Goal: Transaction & Acquisition: Purchase product/service

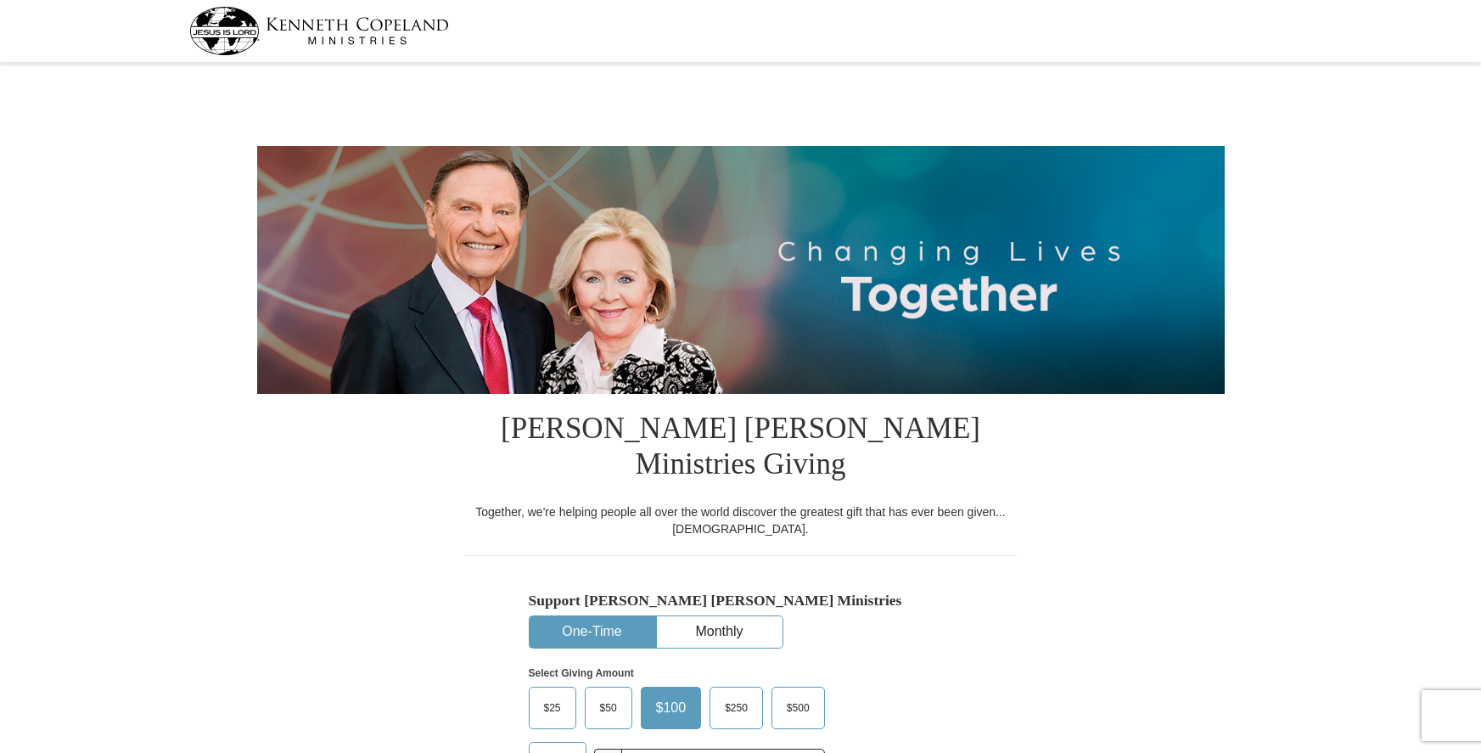
select select "WA"
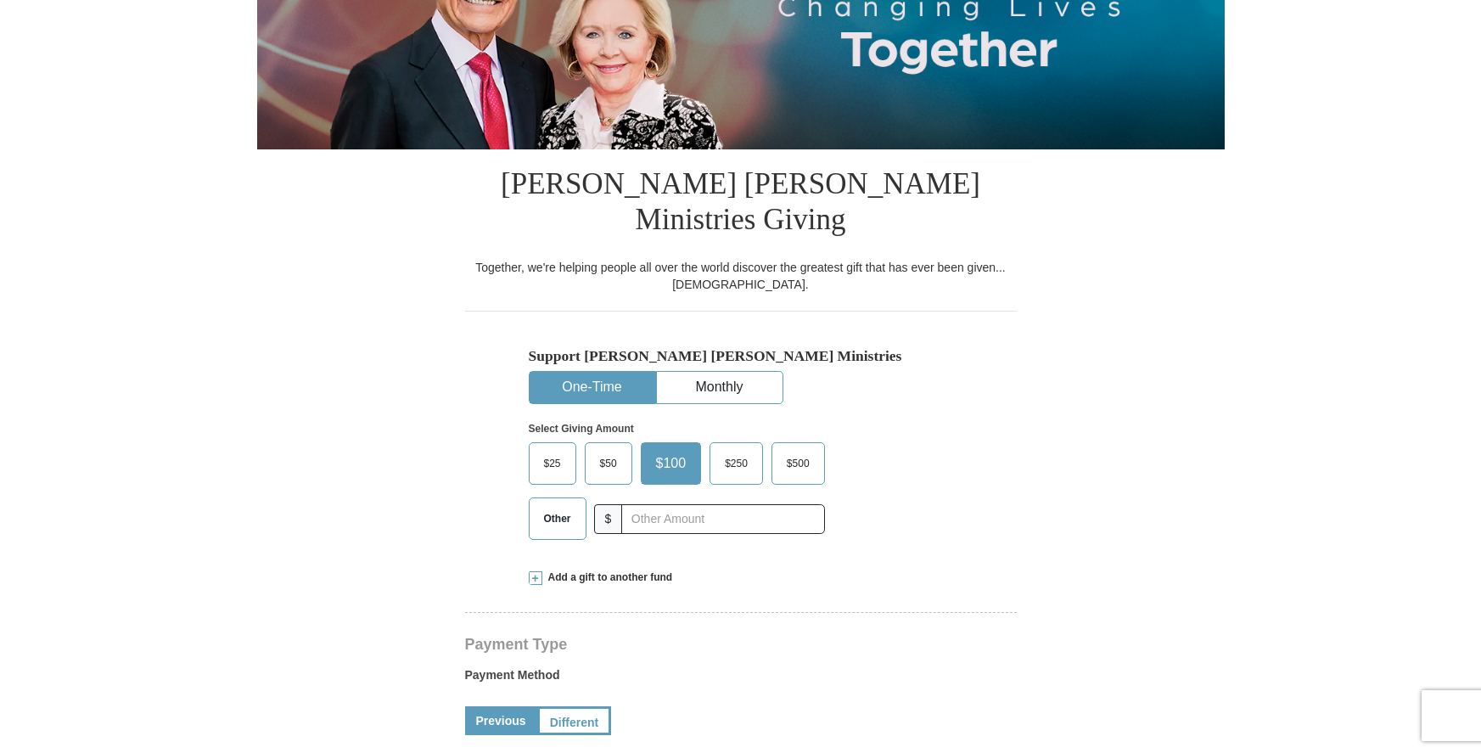
scroll to position [255, 0]
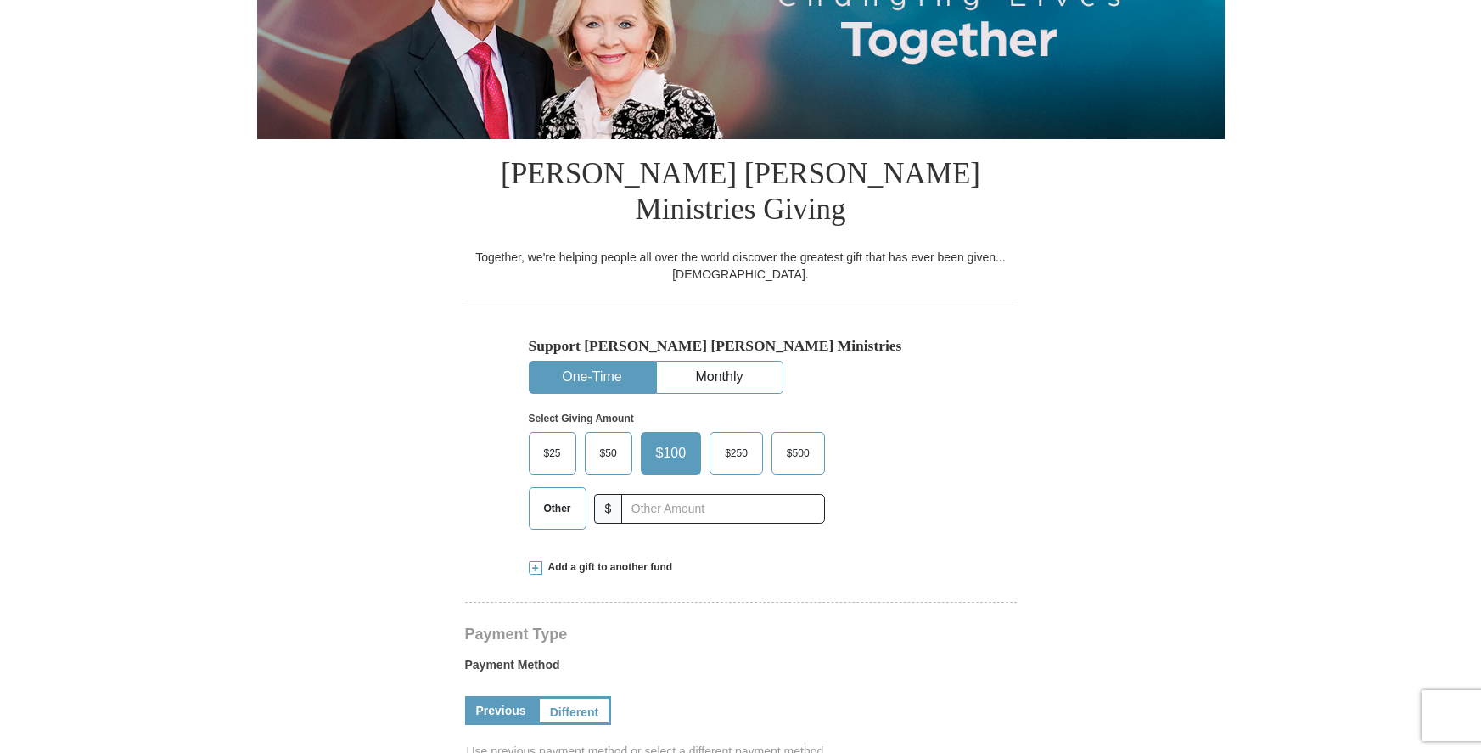
click at [555, 441] on span "$25" at bounding box center [553, 453] width 34 height 25
click at [0, 0] on input "$25" at bounding box center [0, 0] width 0 height 0
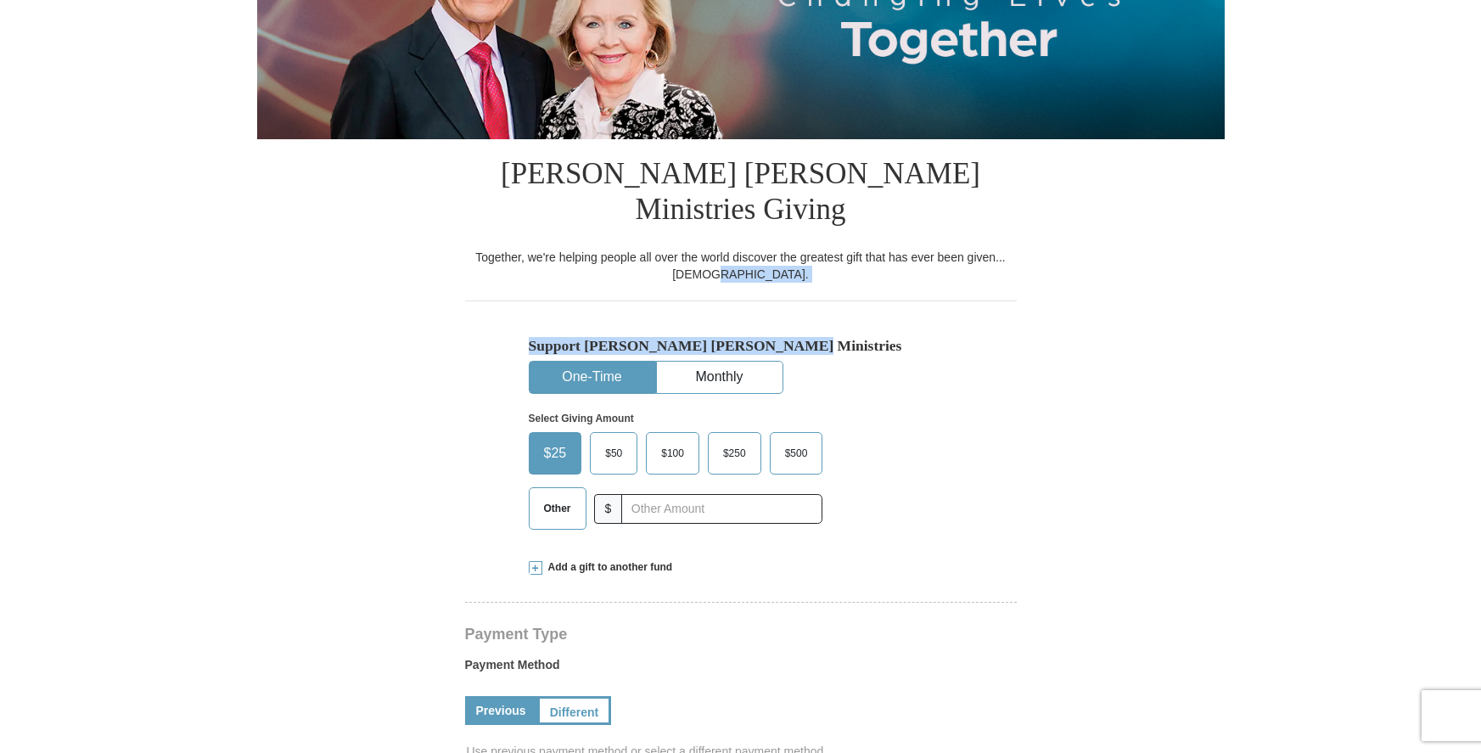
drag, startPoint x: 1477, startPoint y: 247, endPoint x: 1475, endPoint y: 285, distance: 38.3
drag, startPoint x: 1181, startPoint y: 341, endPoint x: 1173, endPoint y: 334, distance: 10.2
click at [1176, 341] on form "[PERSON_NAME] [PERSON_NAME] Ministries Giving Together, we're helping people al…" at bounding box center [741, 750] width 968 height 1875
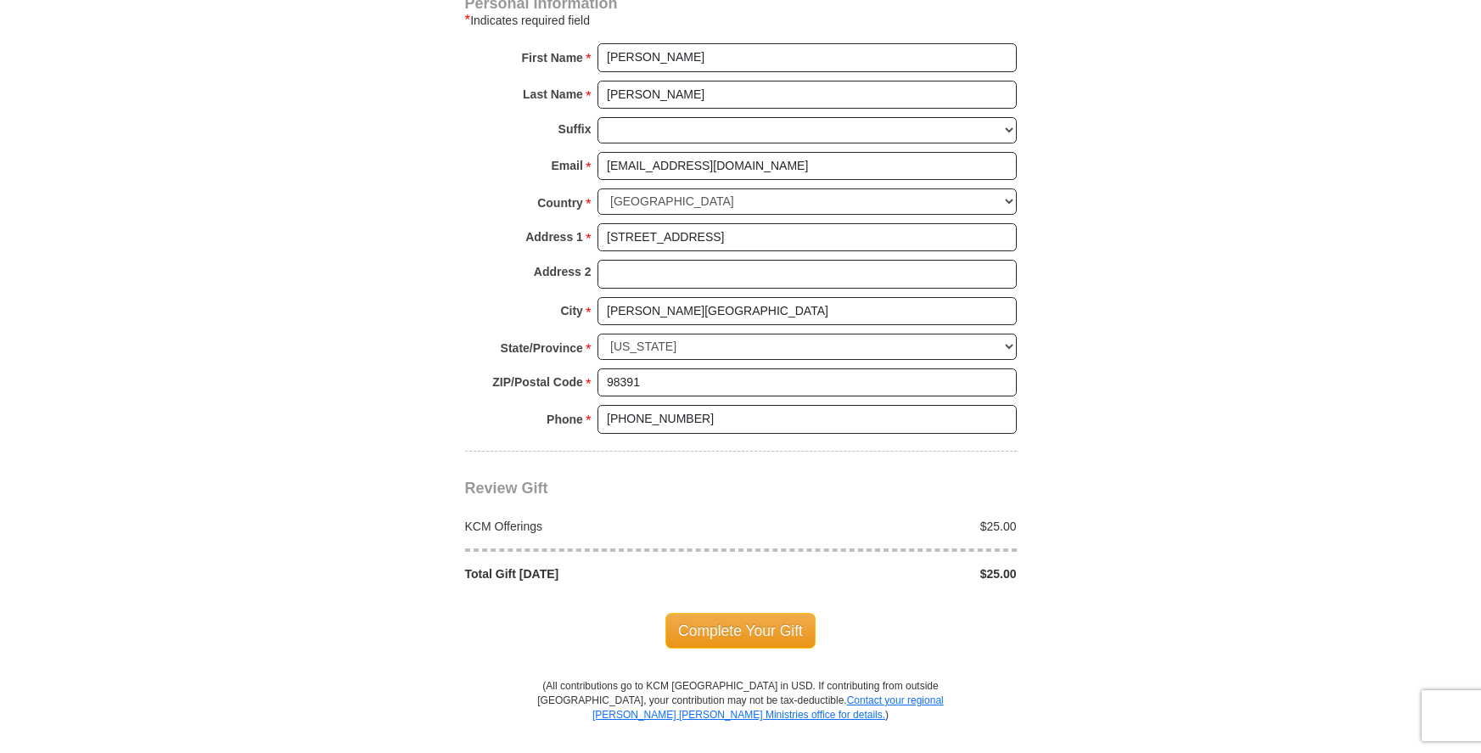
scroll to position [1197, 0]
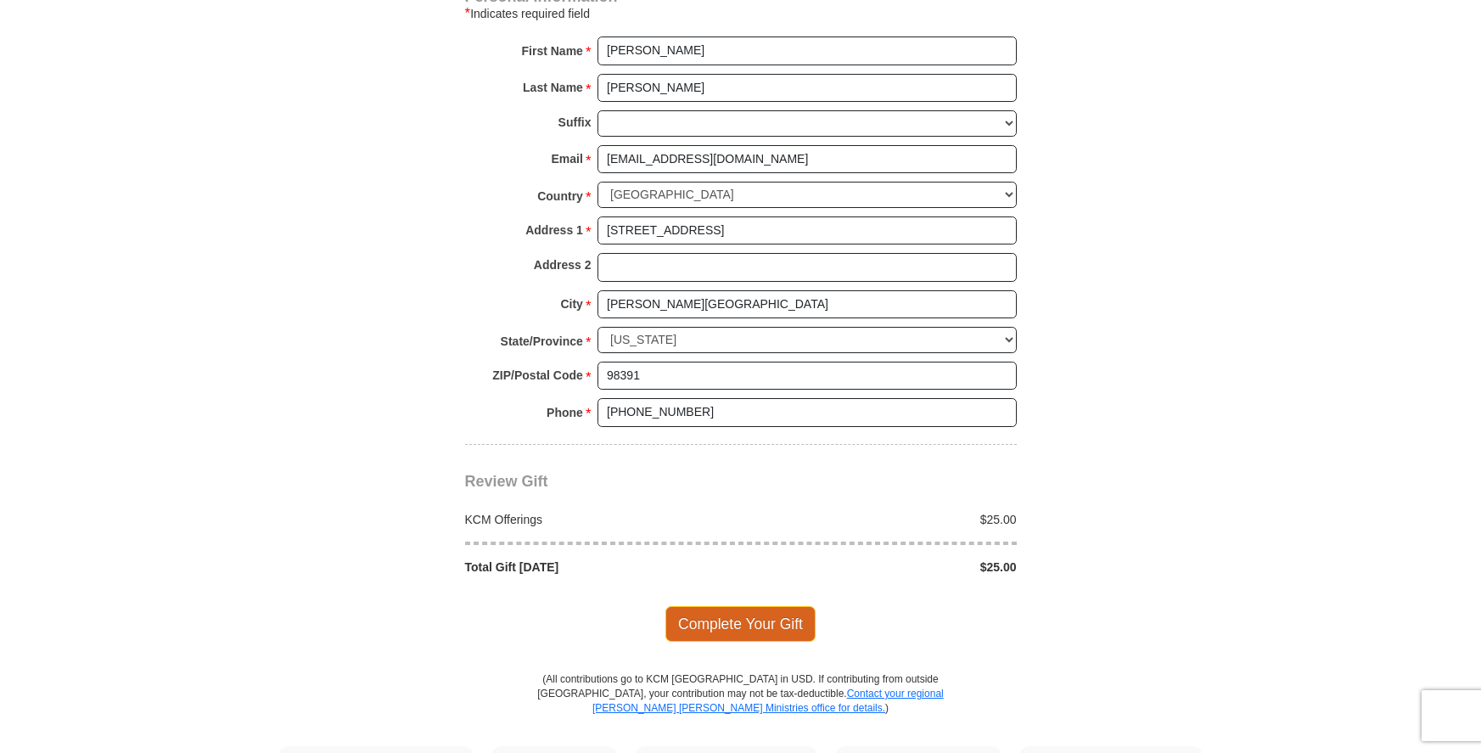
click at [717, 606] on span "Complete Your Gift" at bounding box center [741, 624] width 150 height 36
